Goal: Obtain resource: Obtain resource

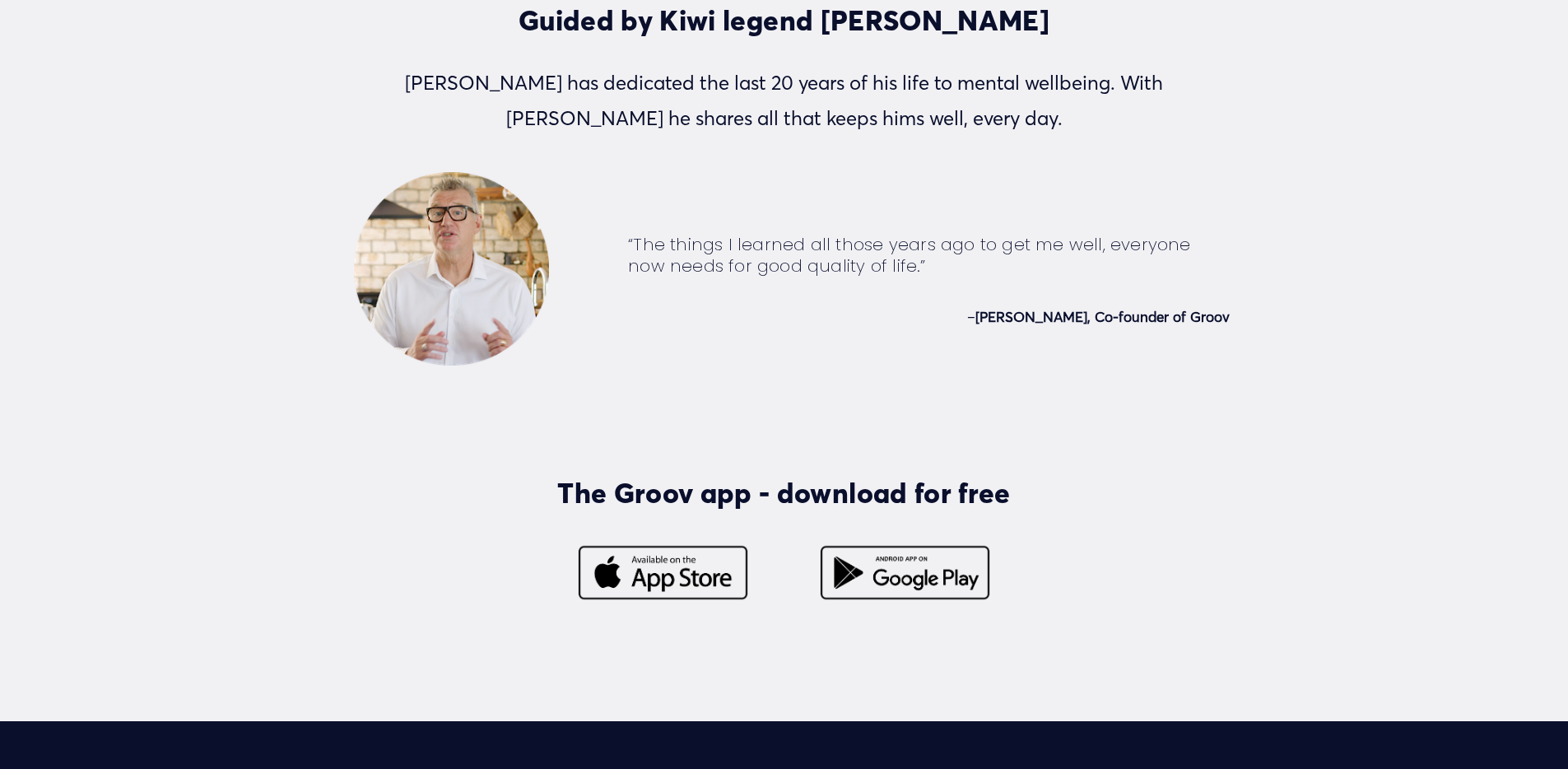
scroll to position [4183, 0]
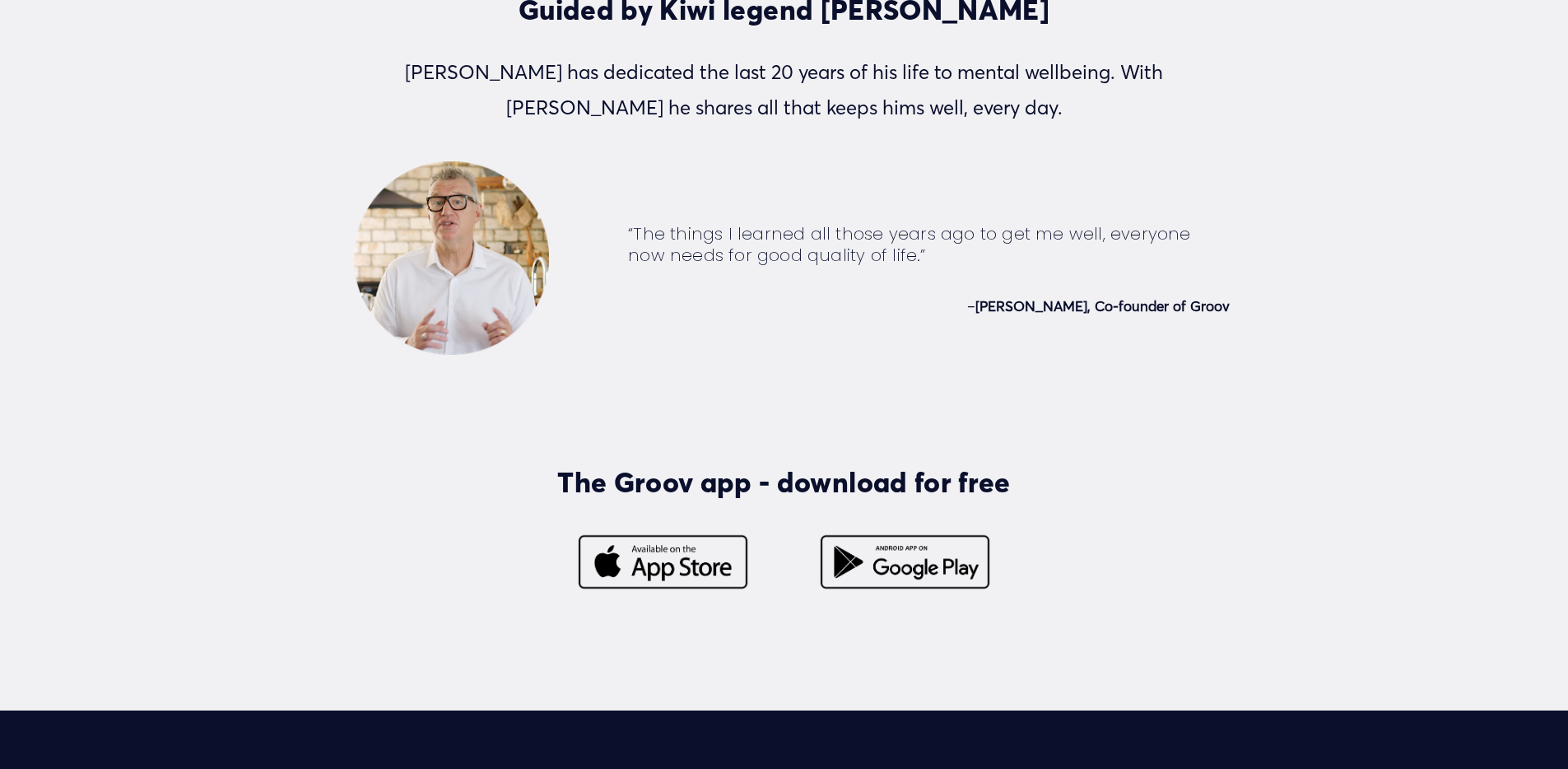
click at [718, 571] on div at bounding box center [662, 561] width 233 height 58
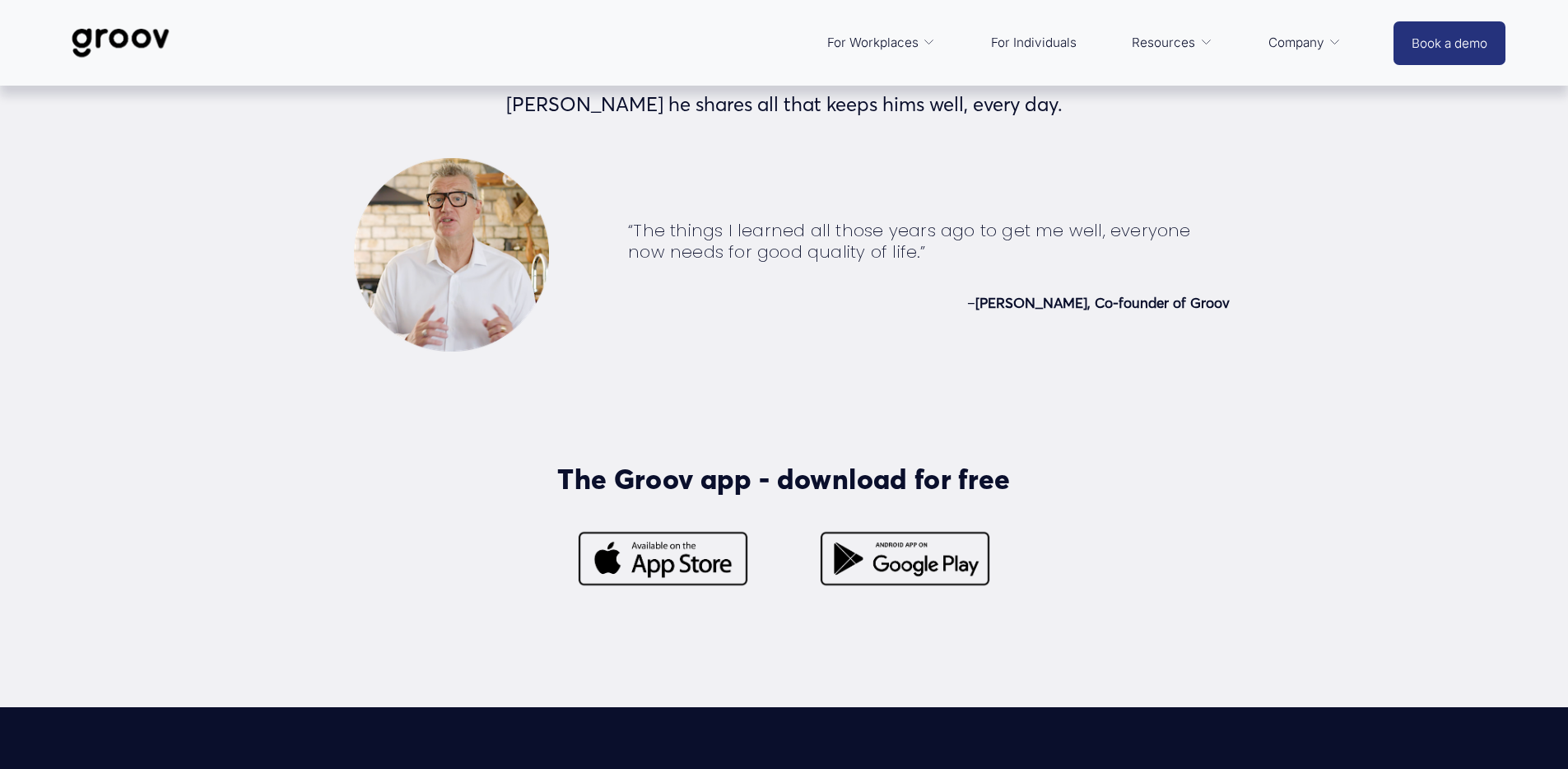
scroll to position [4183, 0]
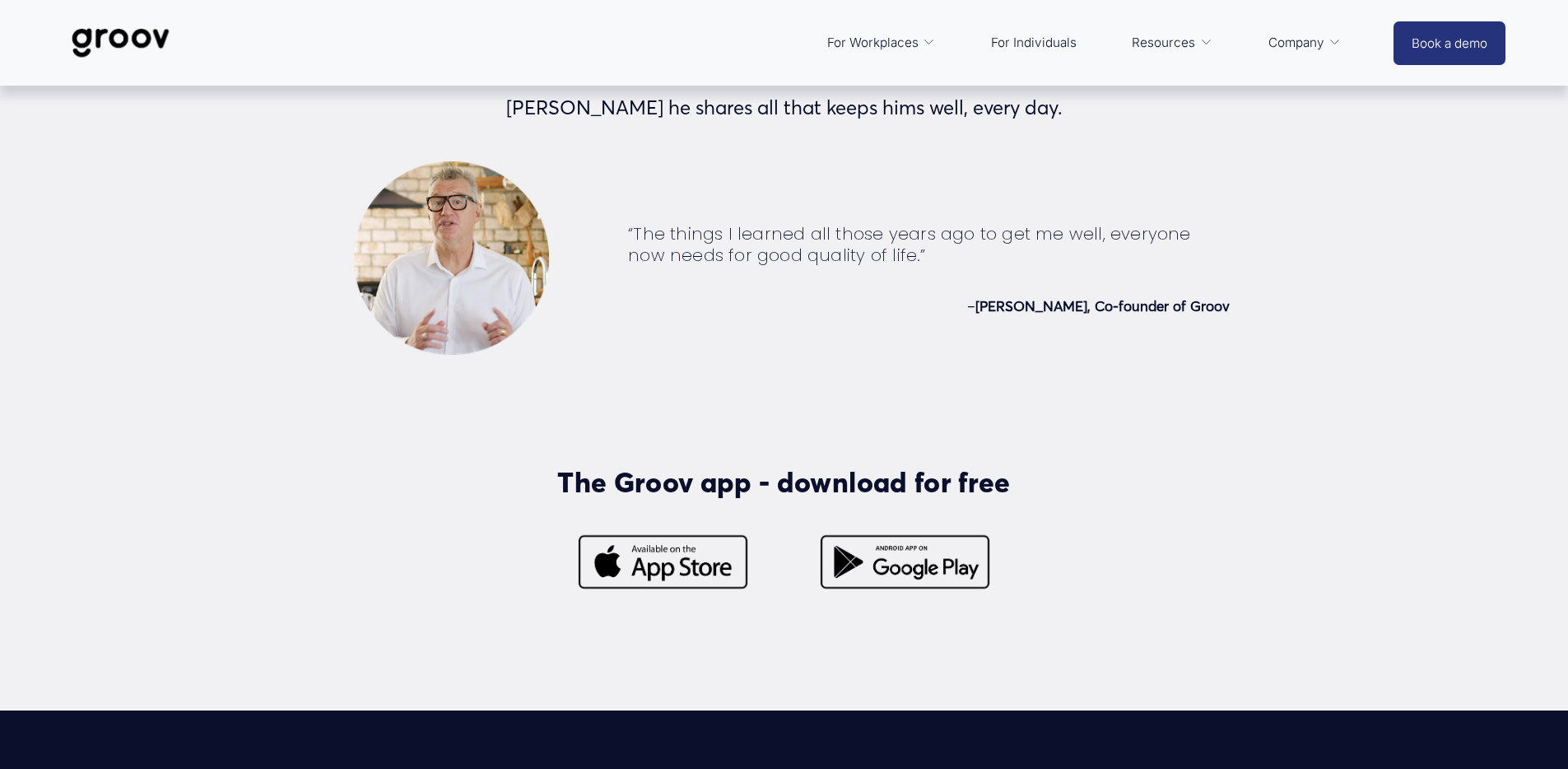
click at [869, 577] on div at bounding box center [905, 561] width 233 height 58
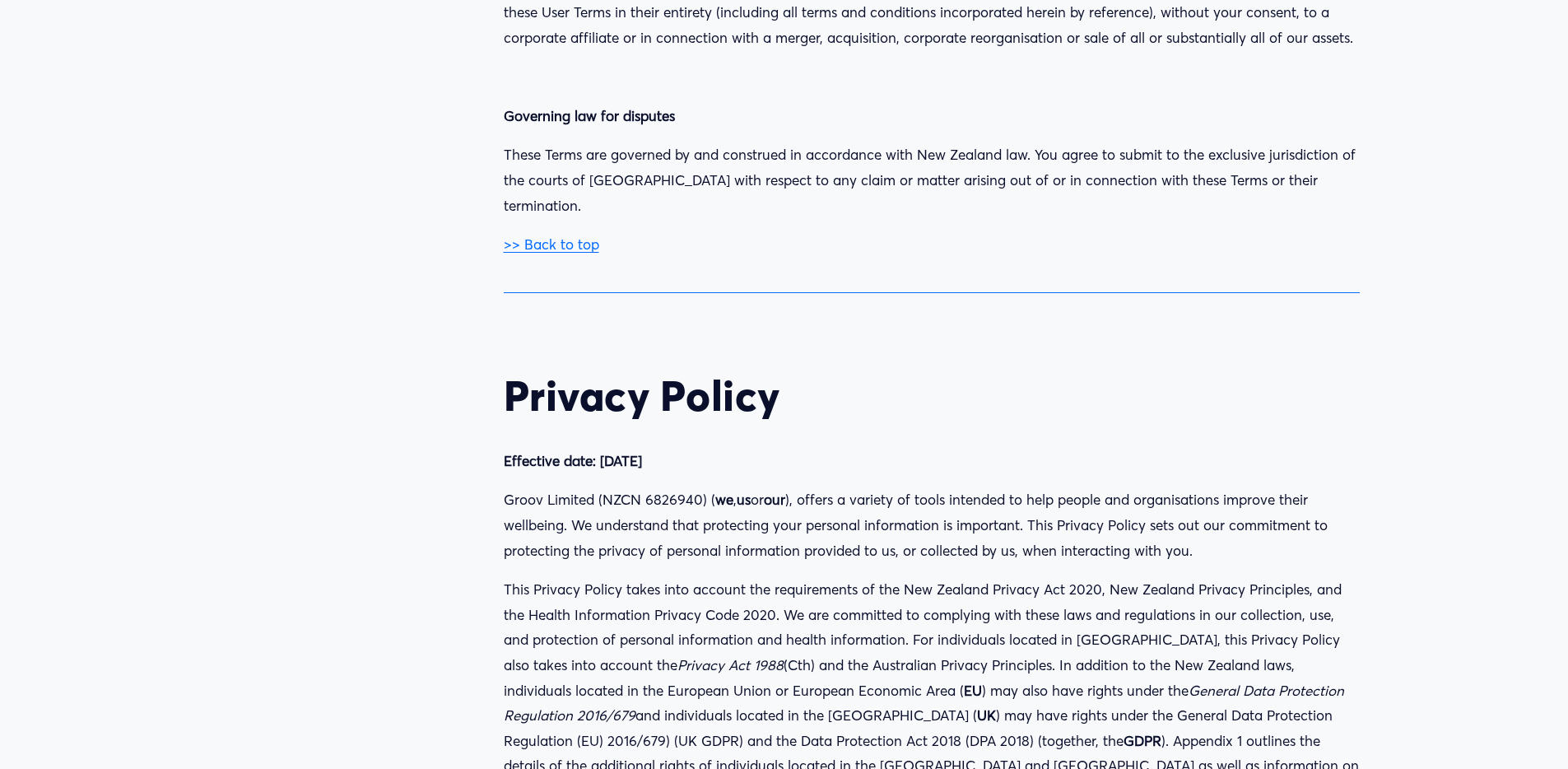
scroll to position [21102, 0]
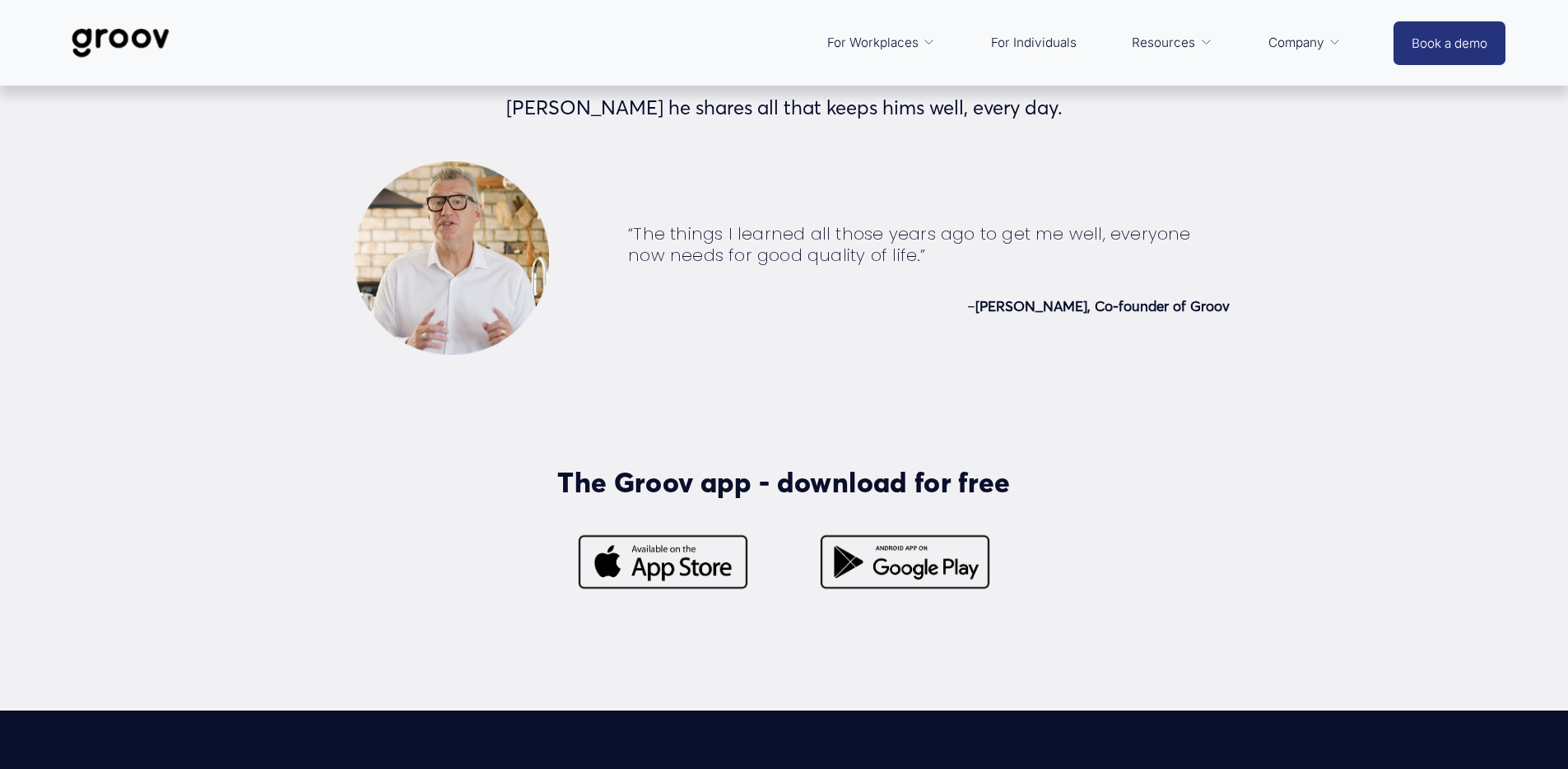
click at [713, 556] on div at bounding box center [662, 561] width 233 height 58
